Goal: Transaction & Acquisition: Purchase product/service

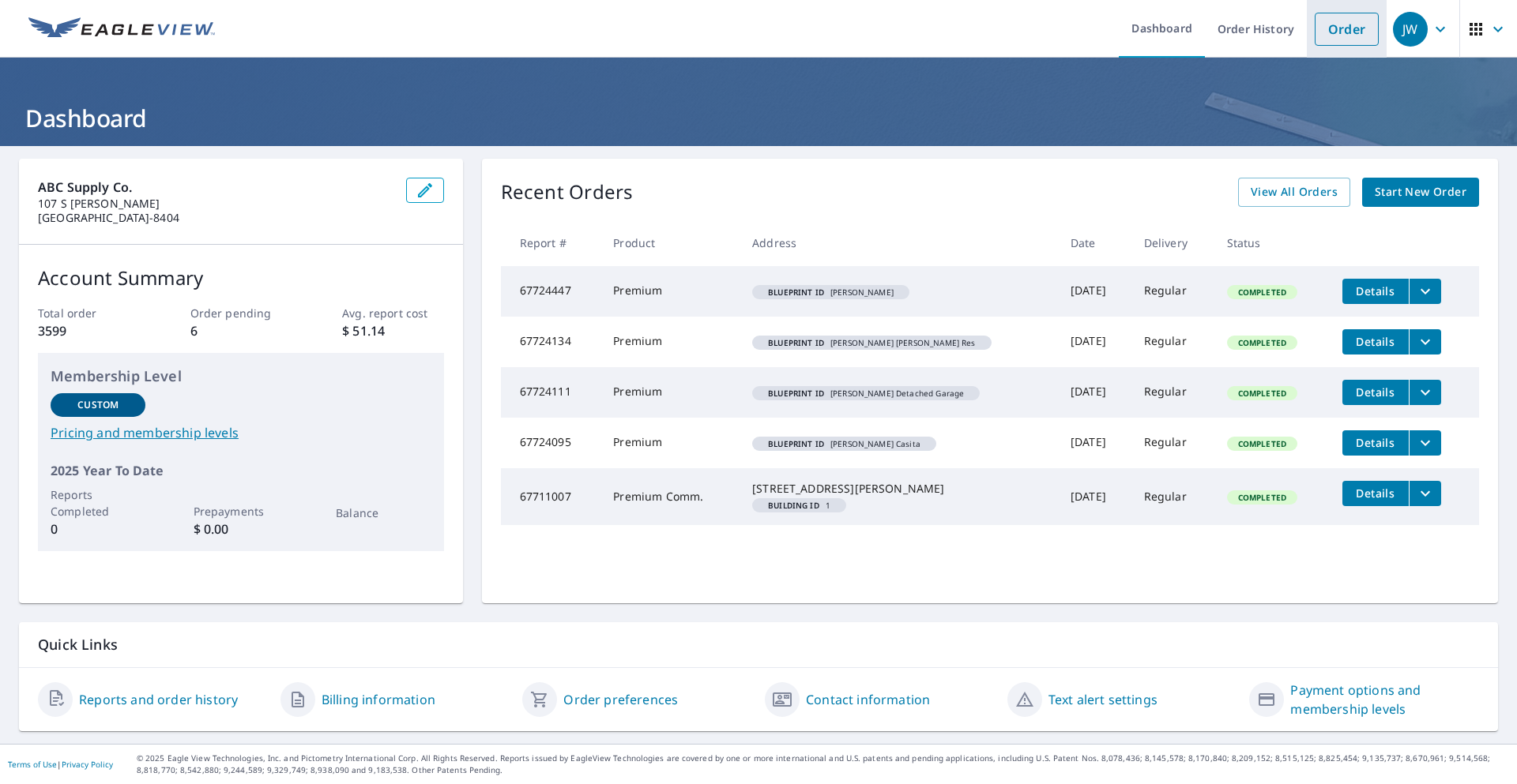
click at [1328, 35] on link "Order" at bounding box center [1346, 29] width 64 height 33
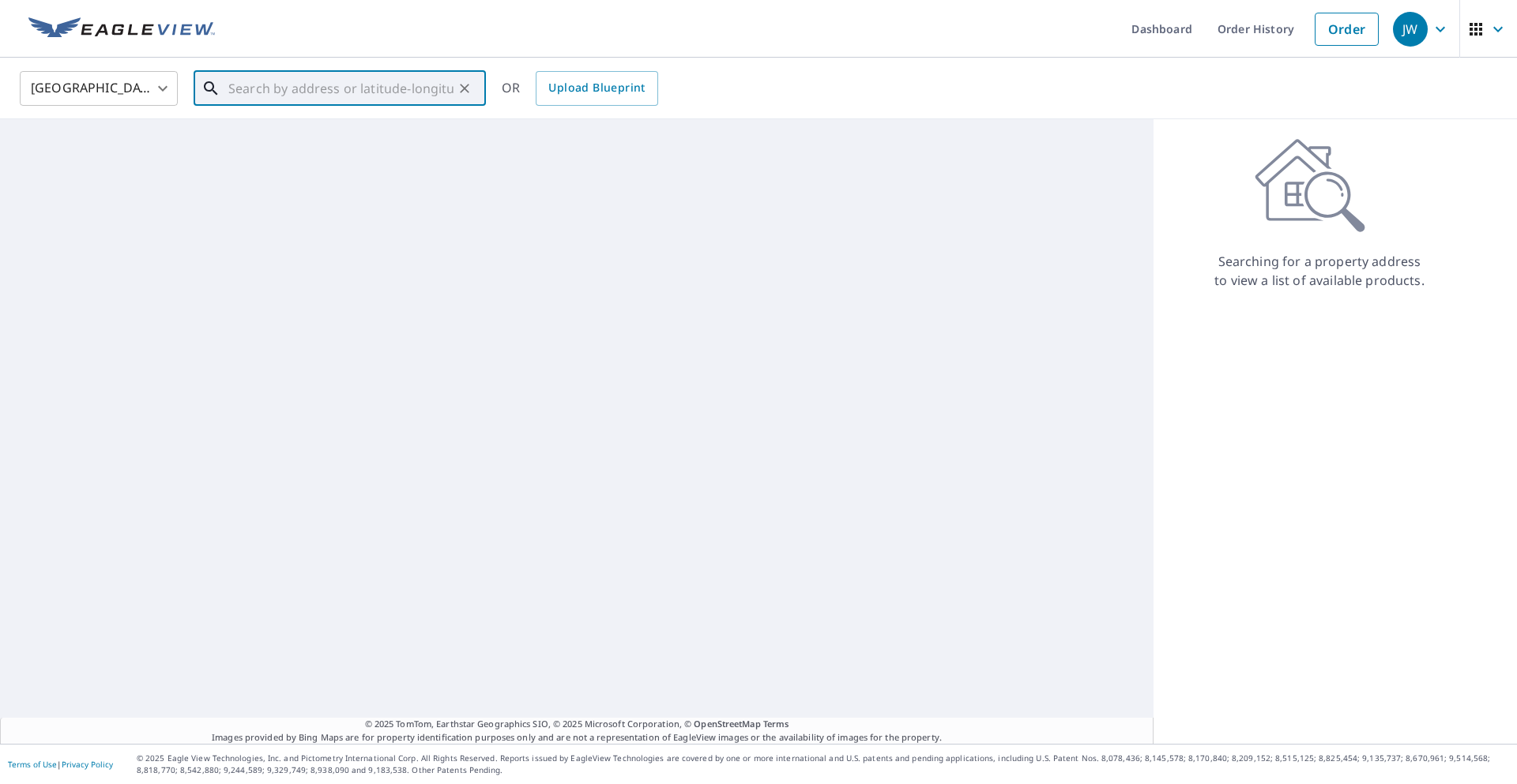
click at [317, 96] on input "text" at bounding box center [341, 88] width 225 height 44
paste input "[STREET_ADDRESS][PERSON_NAME]"
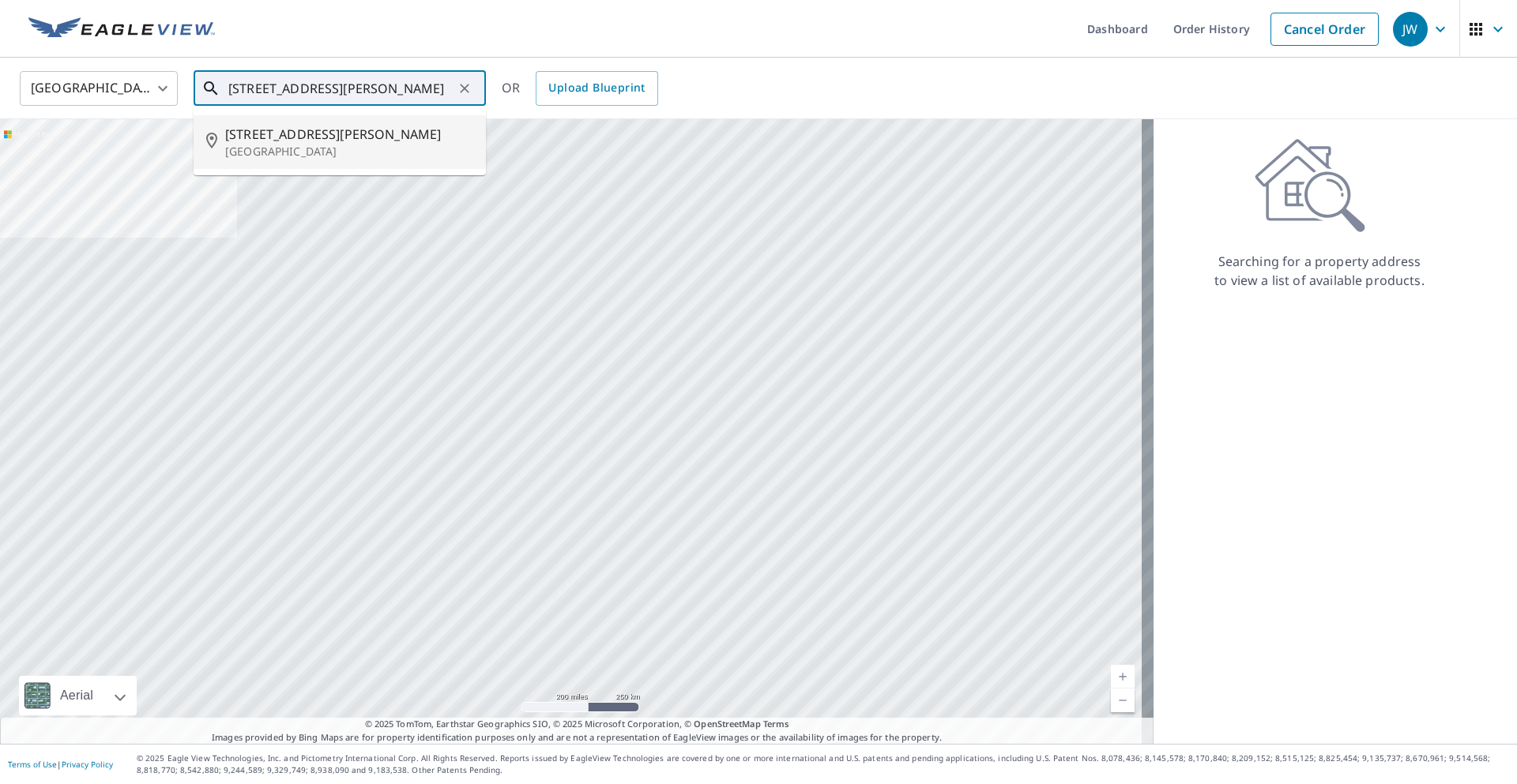
click at [293, 144] on p "[GEOGRAPHIC_DATA]" at bounding box center [350, 152] width 248 height 16
type input "[STREET_ADDRESS][PERSON_NAME]"
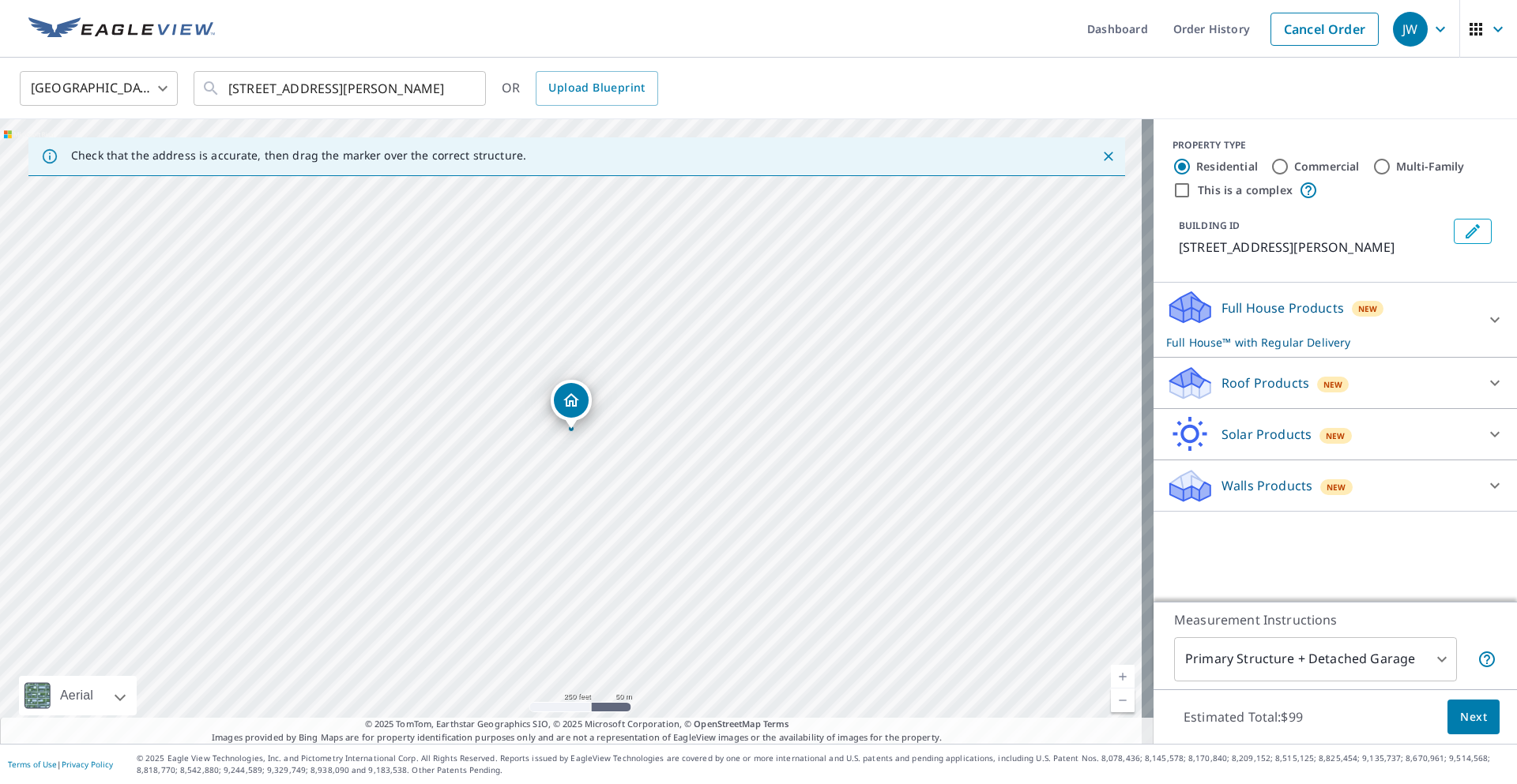
click at [1114, 678] on link "Current Level 17, Zoom In" at bounding box center [1122, 676] width 24 height 24
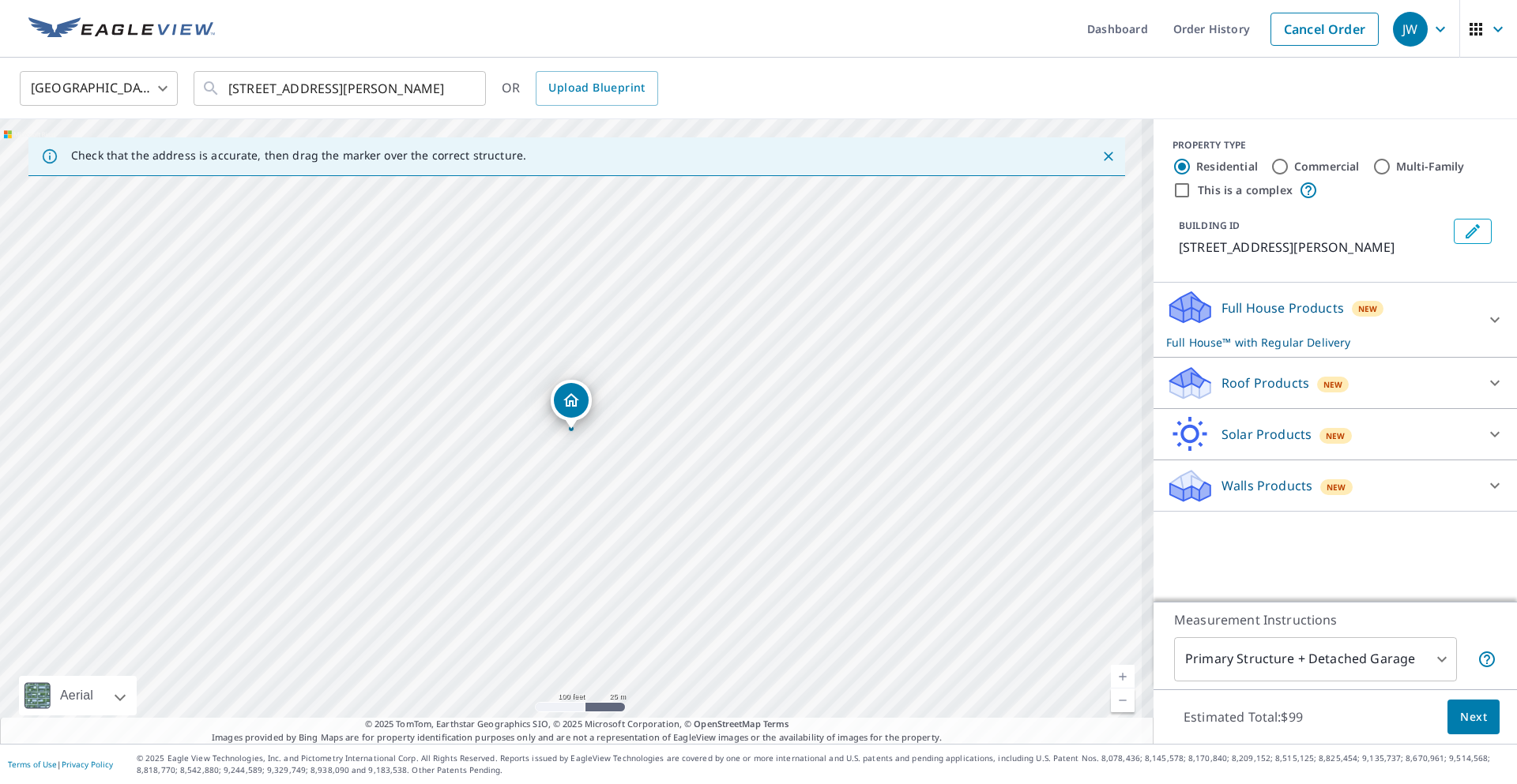
click at [1114, 678] on link "Current Level 18, Zoom In" at bounding box center [1122, 676] width 24 height 24
click at [1114, 678] on link "Current Level 18.500898235932684, Zoom In Disabled" at bounding box center [1122, 676] width 24 height 24
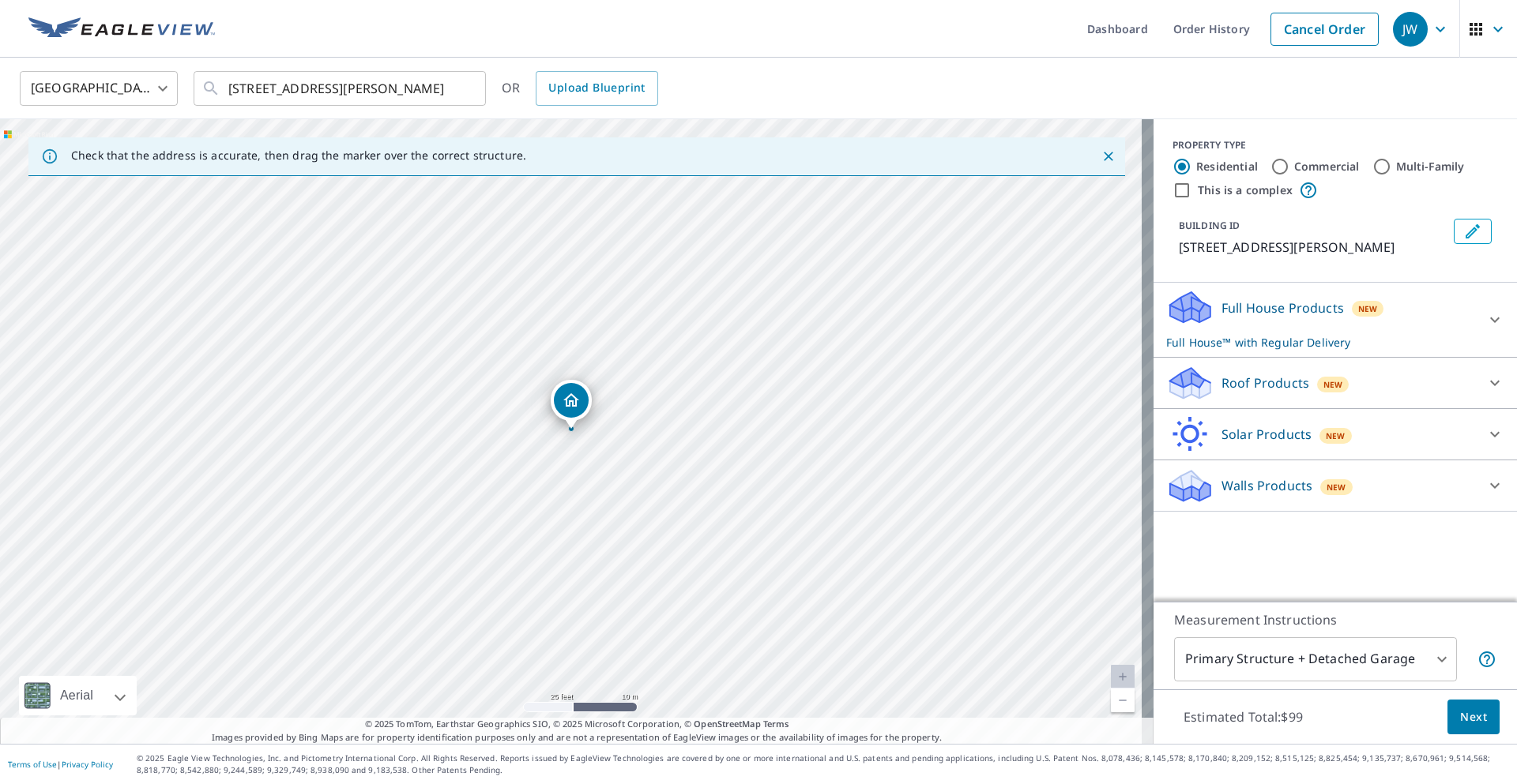
click at [1271, 165] on input "Commercial" at bounding box center [1280, 167] width 19 height 19
radio input "true"
type input "4"
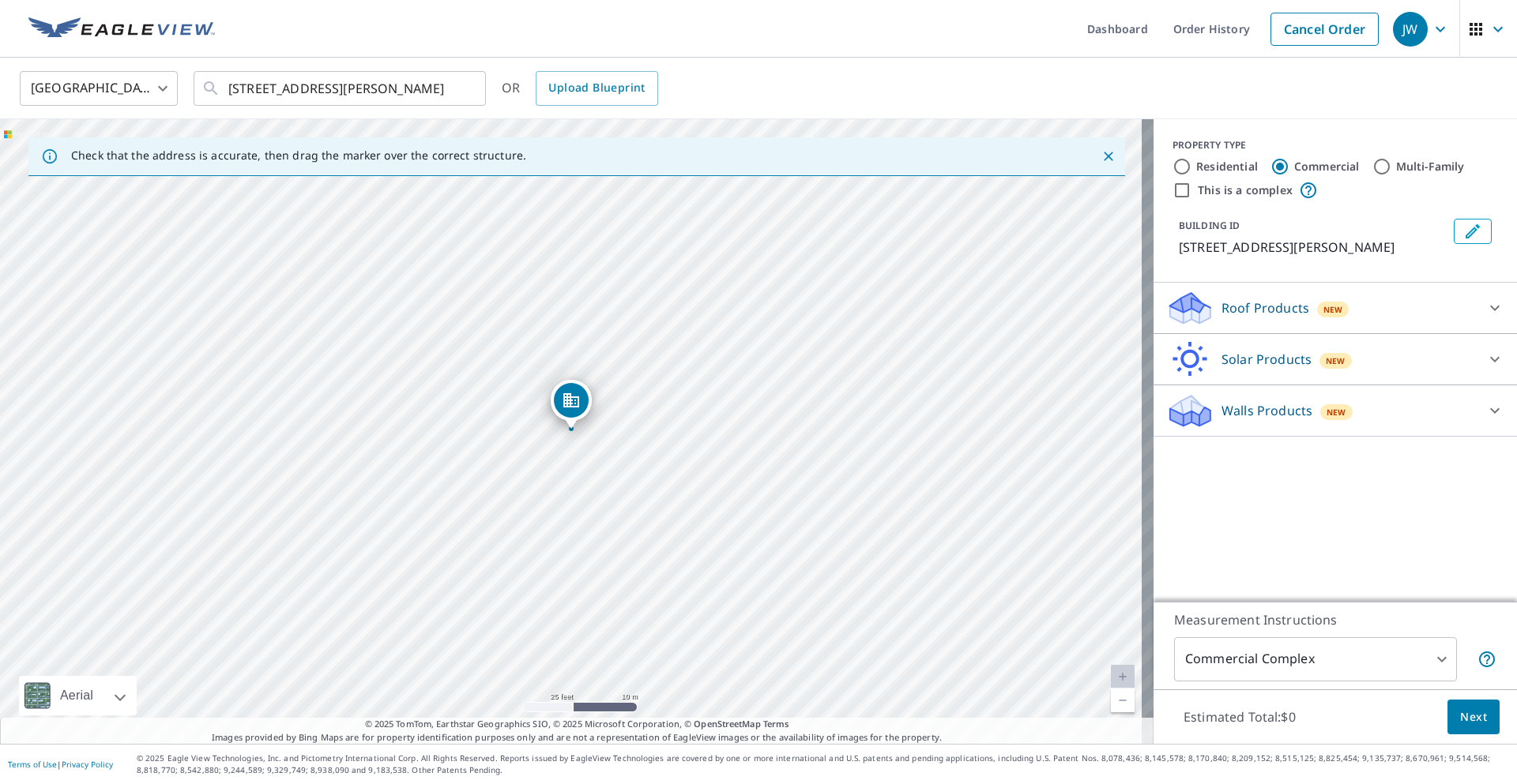
click at [1224, 302] on p "Roof Products" at bounding box center [1265, 308] width 88 height 19
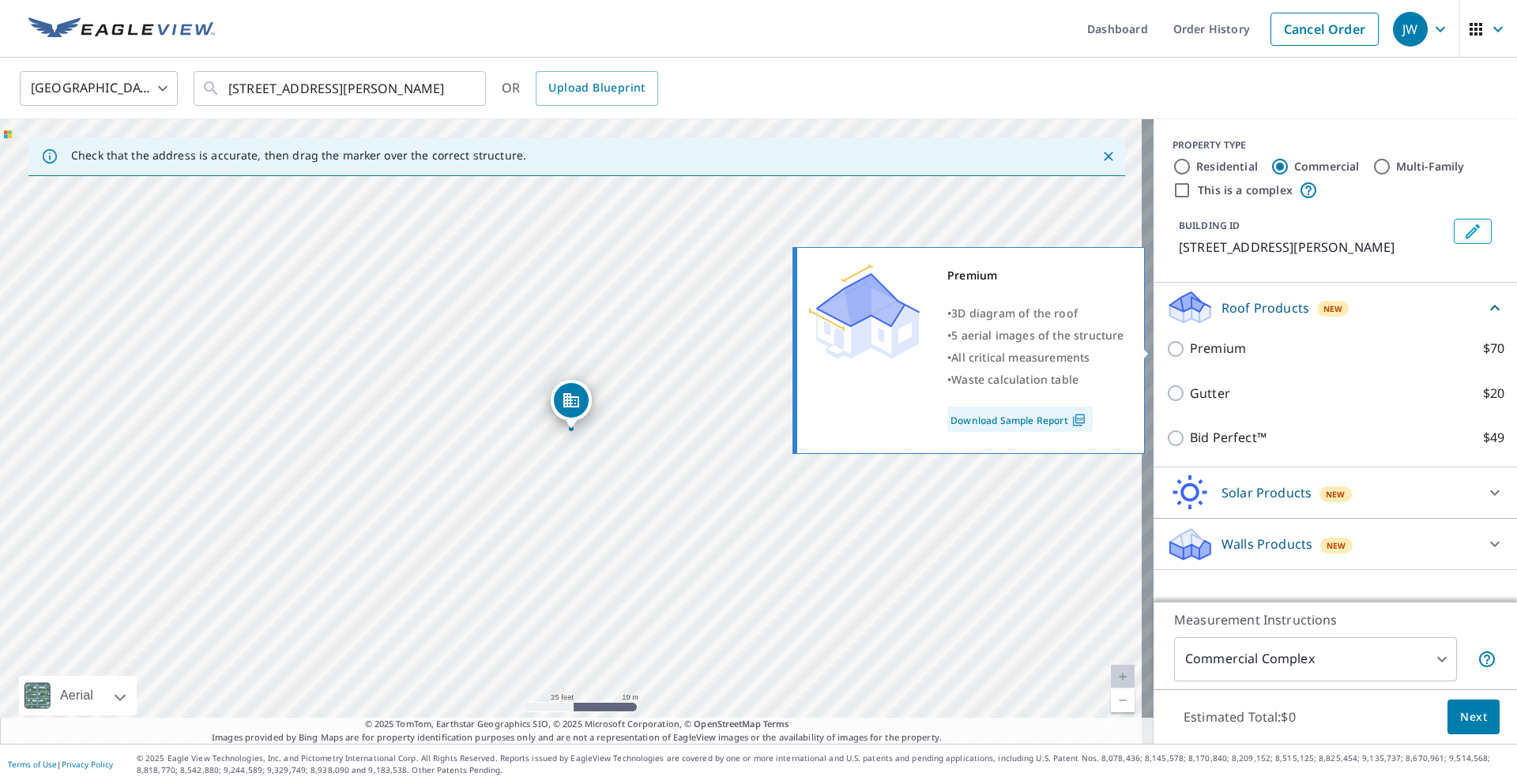
click at [1170, 347] on input "Premium $70" at bounding box center [1178, 350] width 24 height 19
checkbox input "true"
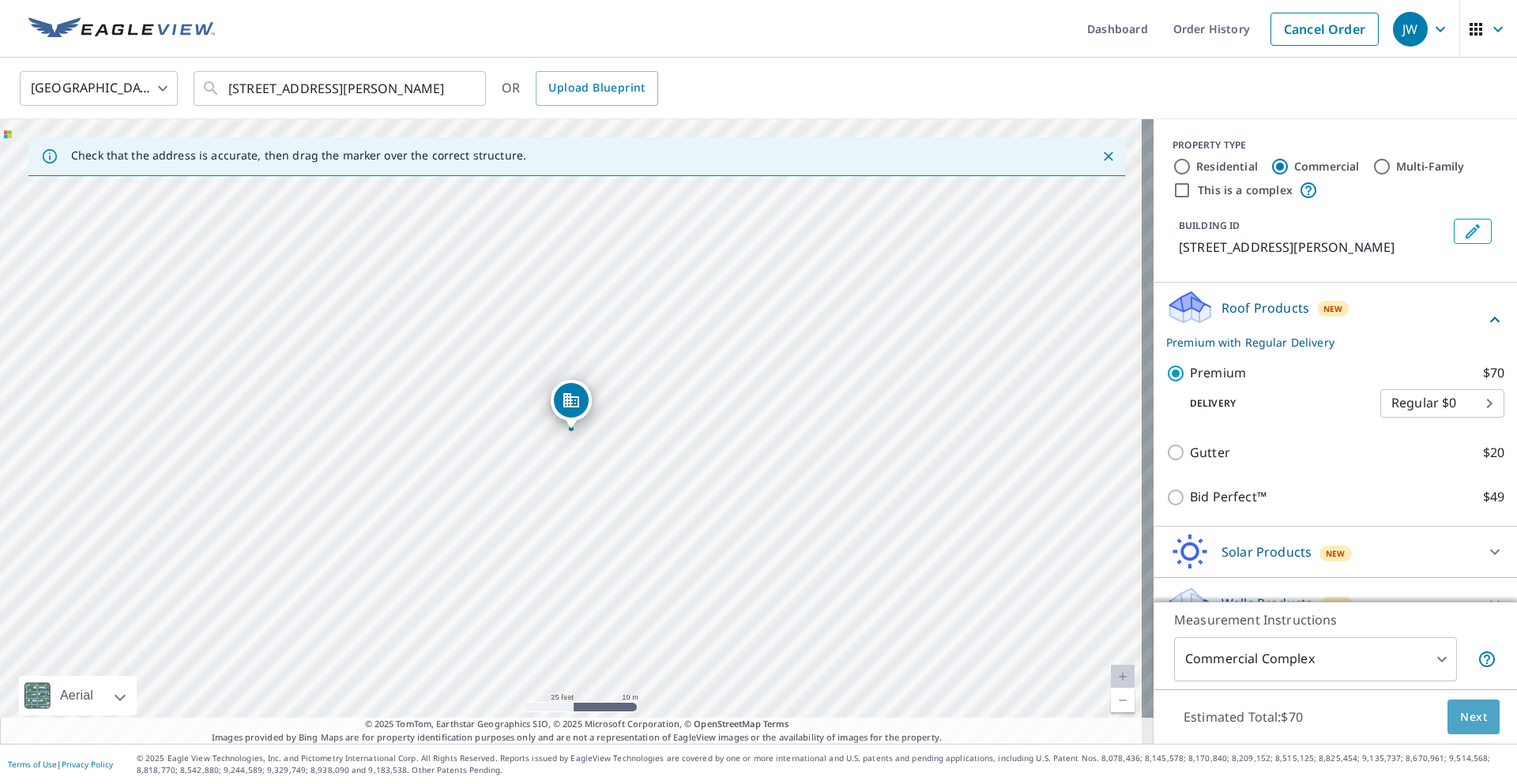
click at [1460, 709] on span "Next" at bounding box center [1473, 717] width 27 height 20
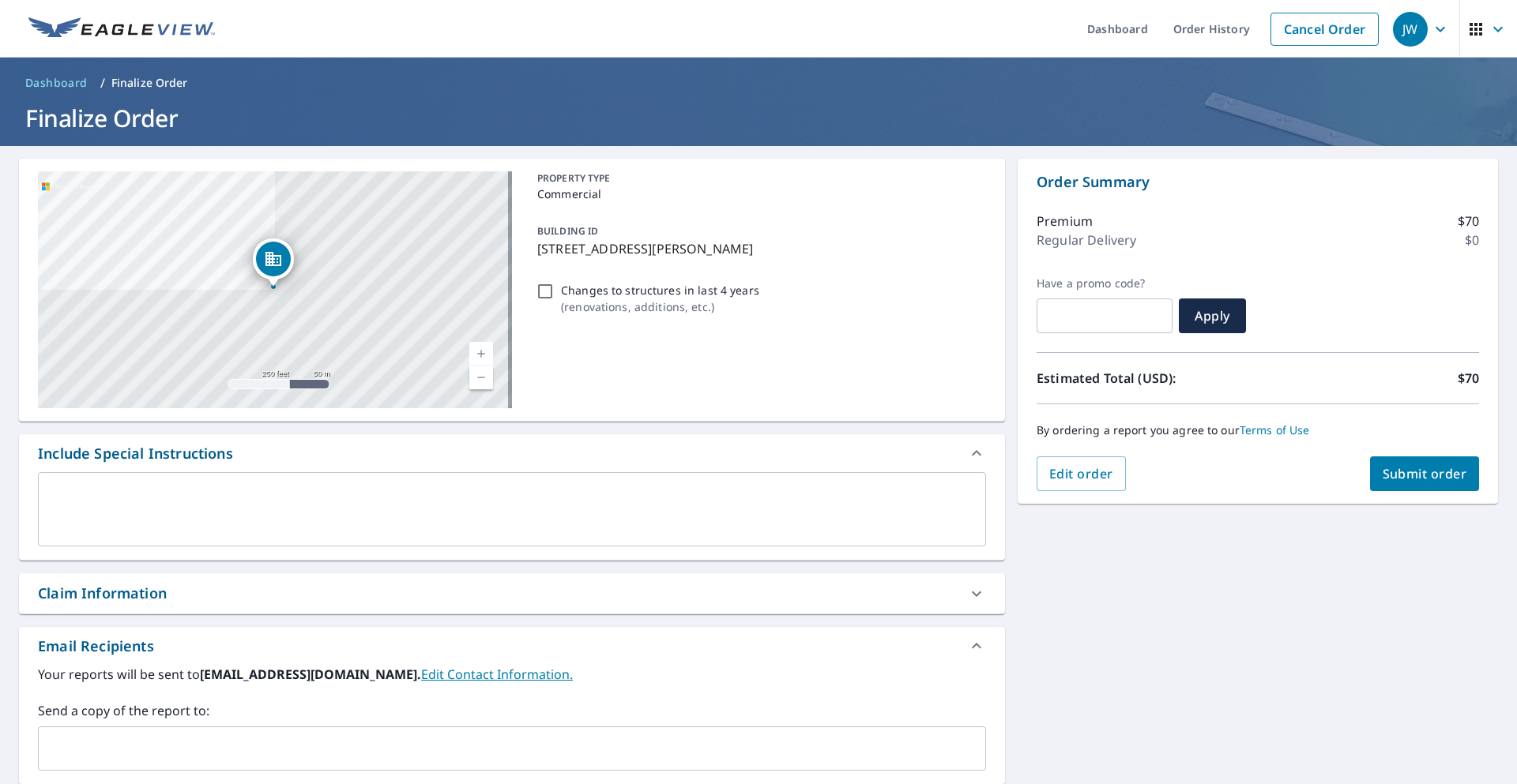
click at [138, 741] on input "text" at bounding box center [500, 748] width 910 height 30
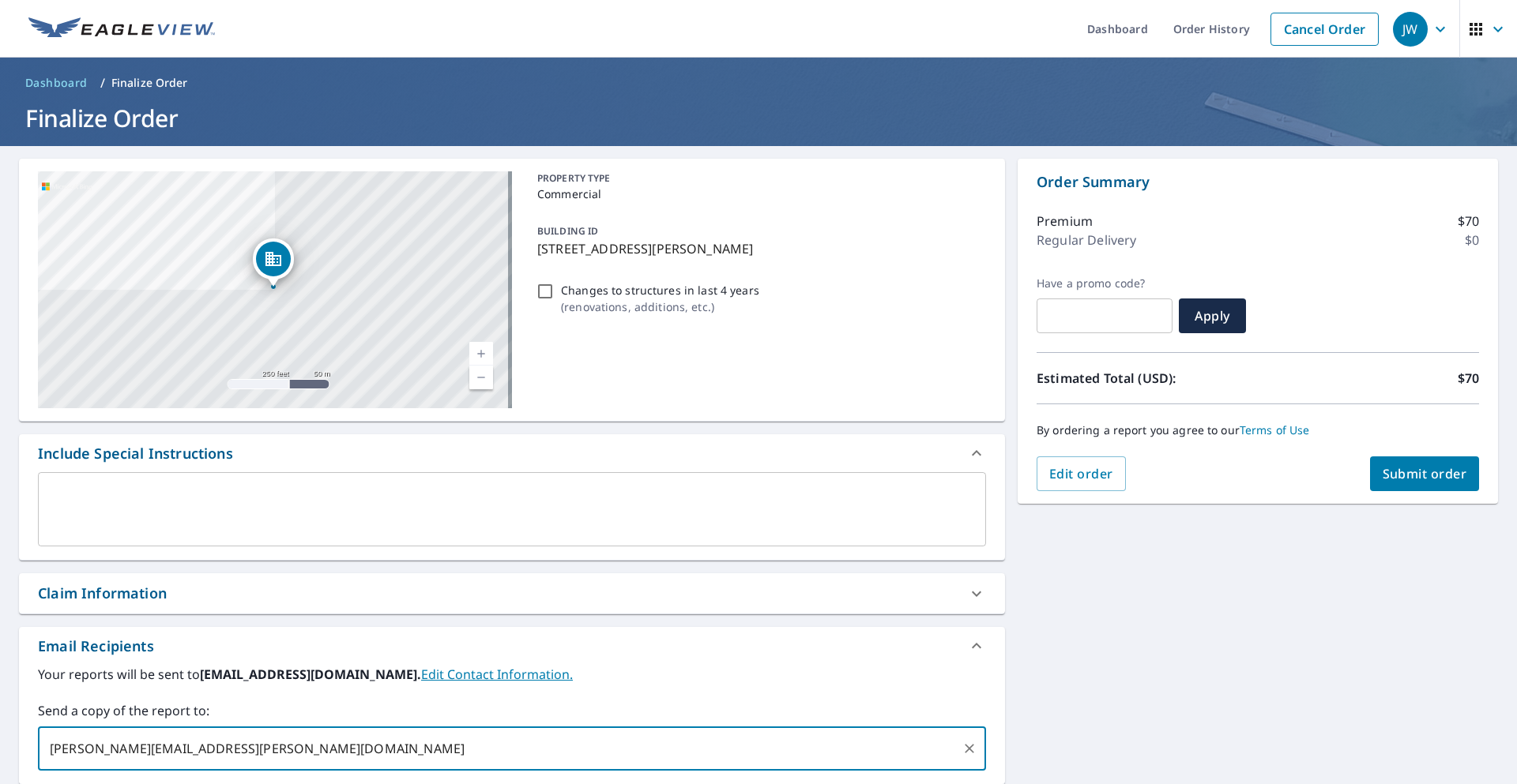
type input "[PERSON_NAME][EMAIL_ADDRESS][PERSON_NAME][DOMAIN_NAME]"
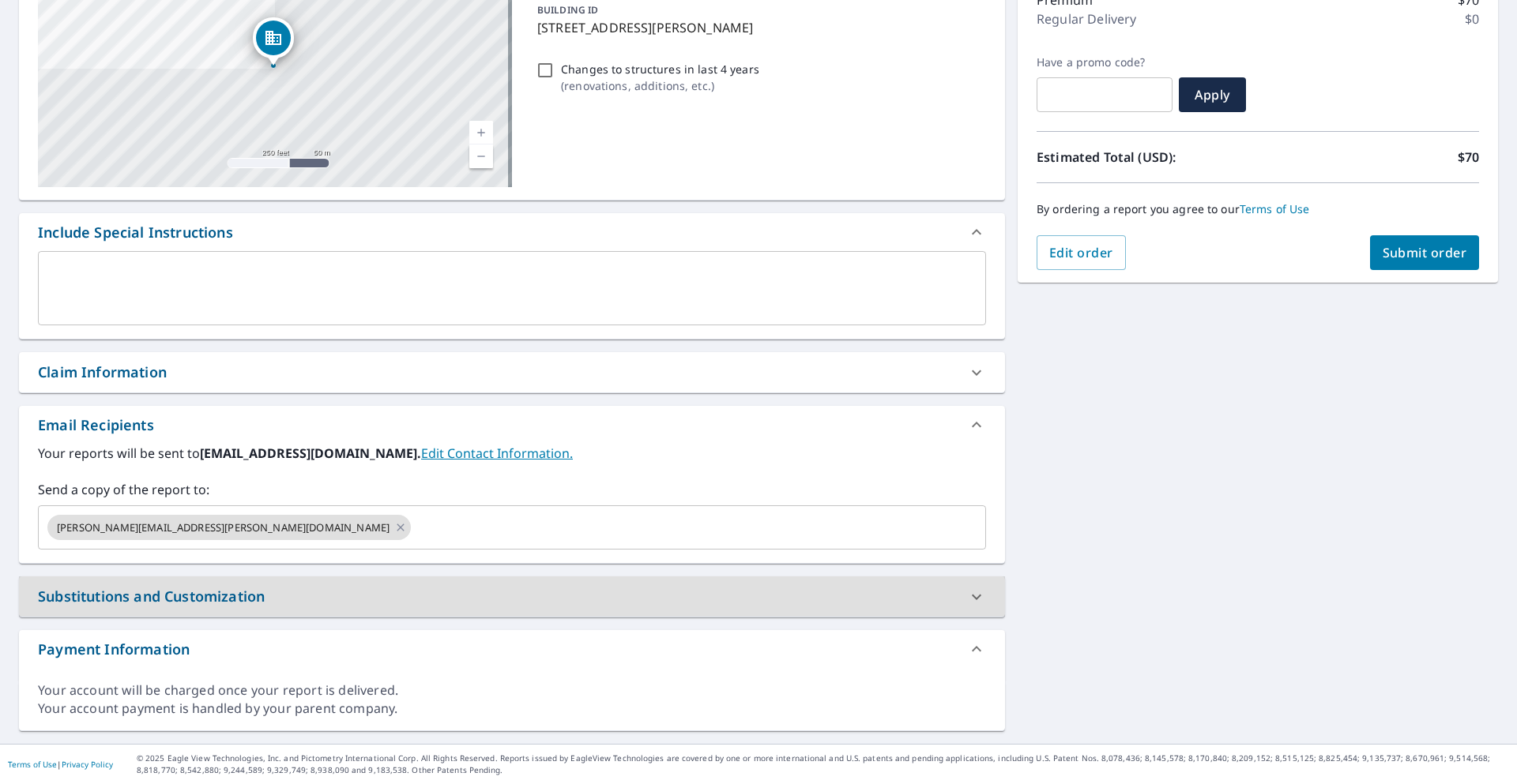
click at [1410, 240] on button "Submit order" at bounding box center [1424, 252] width 110 height 34
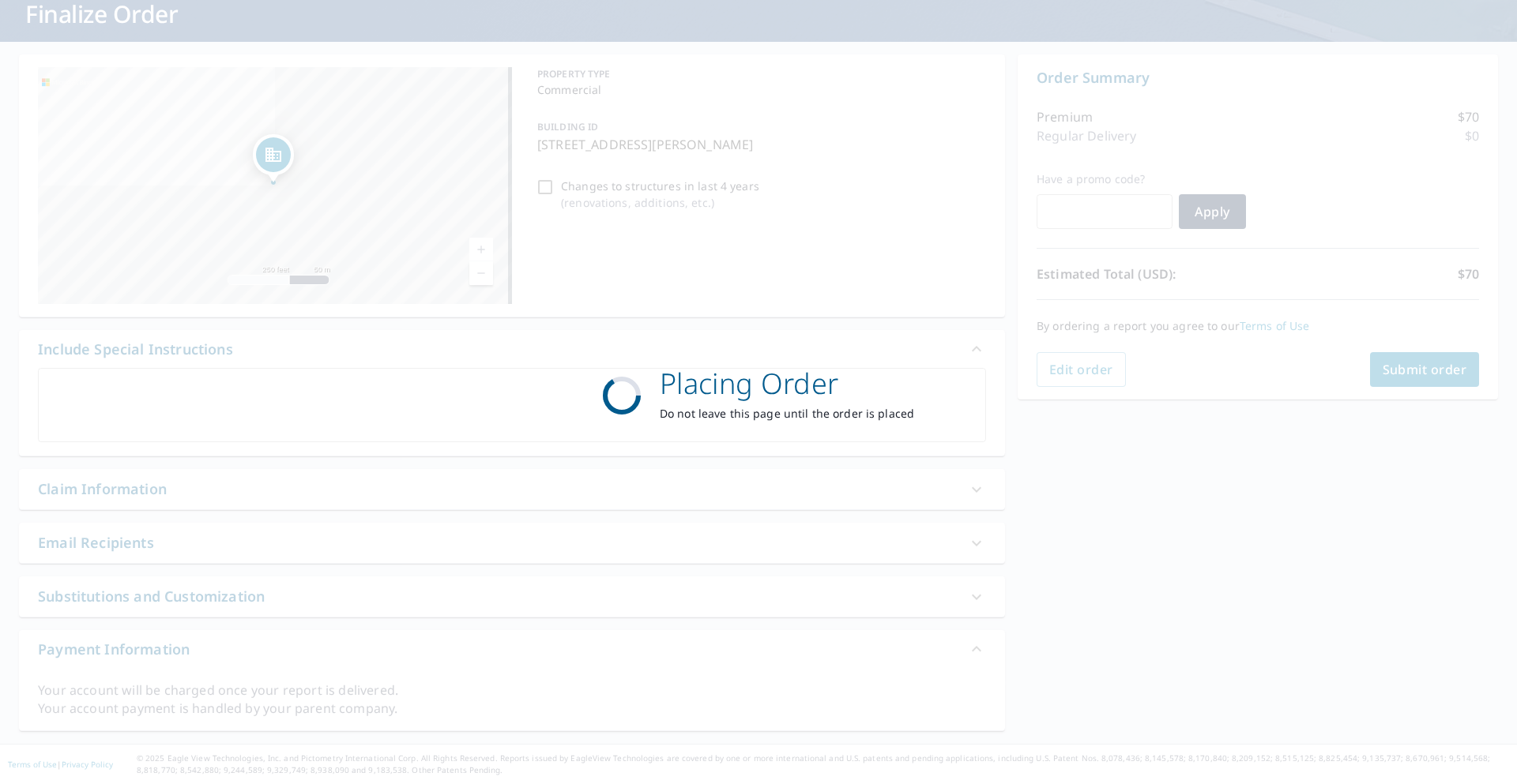
scroll to position [104, 0]
